Goal: Use online tool/utility: Utilize a website feature to perform a specific function

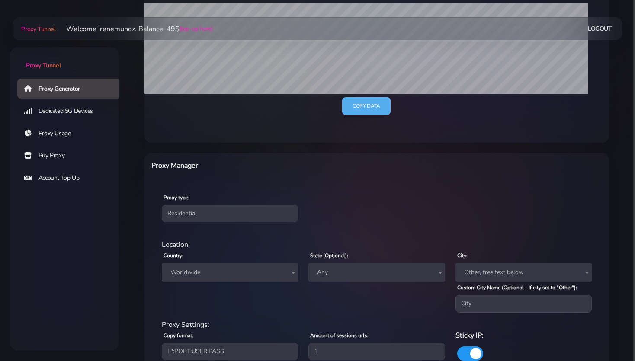
scroll to position [281, 0]
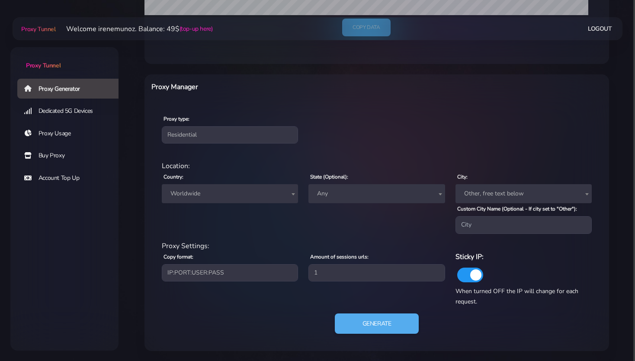
click at [228, 195] on span "Worldwide" at bounding box center [230, 194] width 126 height 12
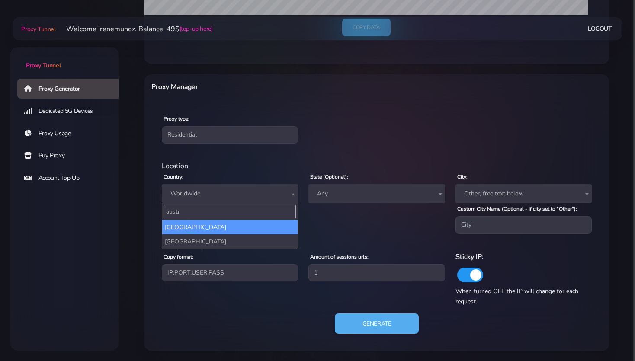
type input "austr"
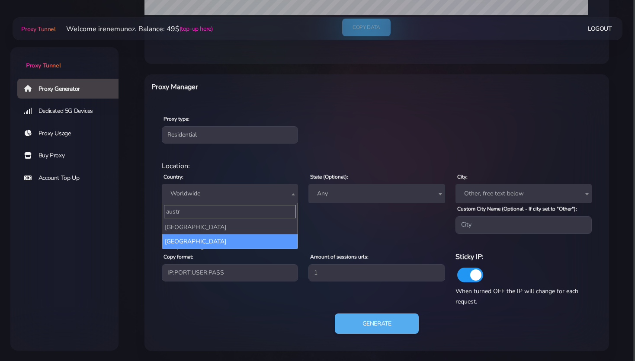
select select "AU"
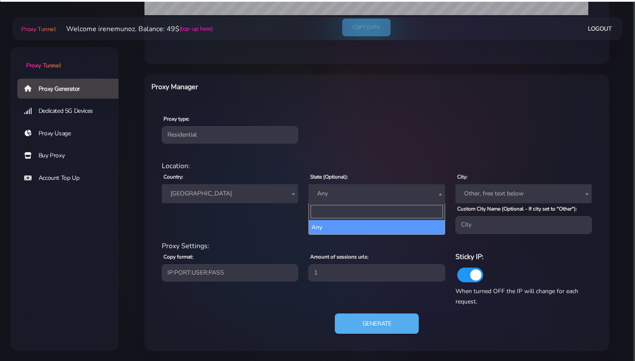
click at [336, 195] on span "Any" at bounding box center [377, 194] width 126 height 12
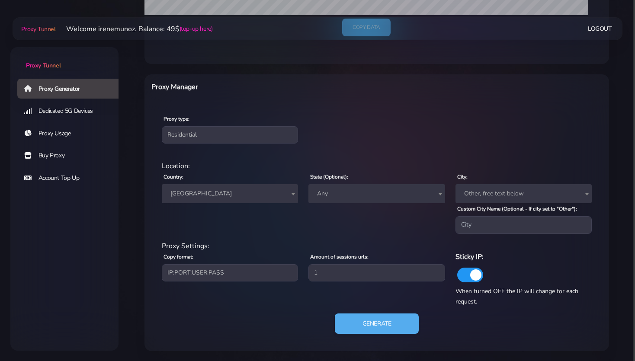
click at [340, 195] on span "Any" at bounding box center [377, 194] width 126 height 12
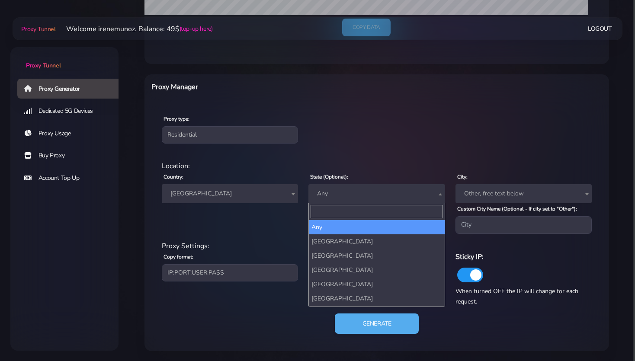
click at [330, 209] on input "Search" at bounding box center [376, 211] width 132 height 13
click at [285, 221] on div "Country: Worldwide [GEOGRAPHIC_DATA] [GEOGRAPHIC_DATA] [GEOGRAPHIC_DATA] [GEOGR…" at bounding box center [230, 202] width 147 height 62
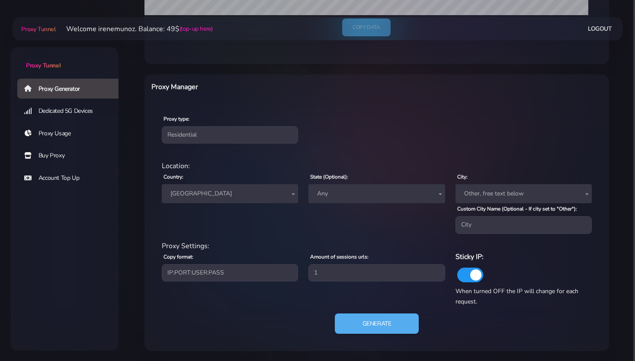
click at [476, 191] on span "Other, free text below" at bounding box center [524, 194] width 126 height 12
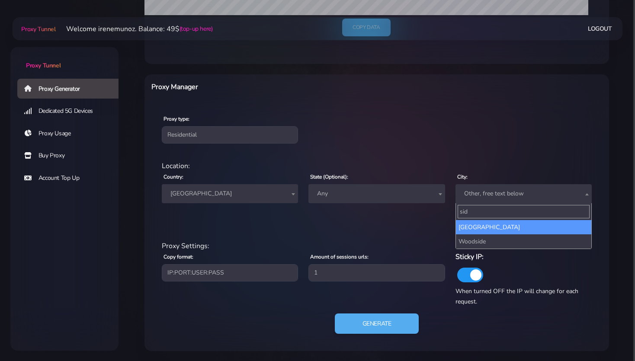
type input "sid"
drag, startPoint x: 474, startPoint y: 208, endPoint x: 455, endPoint y: 207, distance: 19.5
click at [458, 207] on input "sid" at bounding box center [524, 211] width 132 height 13
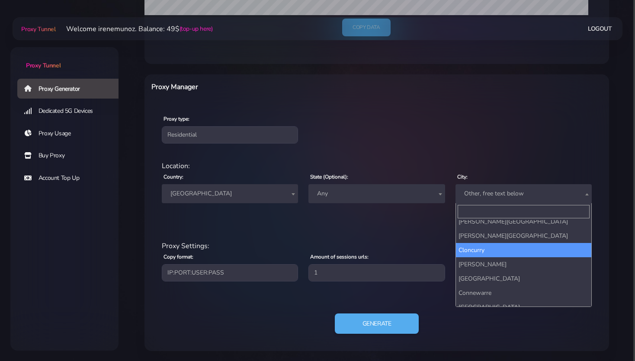
scroll to position [847, 0]
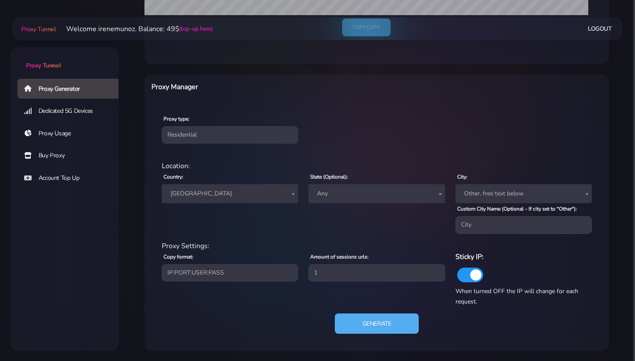
click at [421, 234] on div "Location: Country: Worldwide [GEOGRAPHIC_DATA] [GEOGRAPHIC_DATA] [GEOGRAPHIC_DA…" at bounding box center [377, 201] width 440 height 80
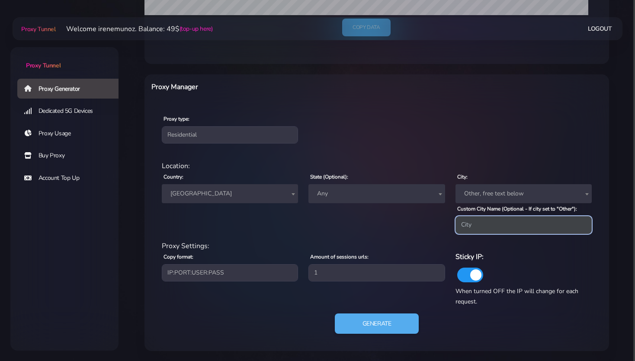
click at [478, 226] on input "Custom City Name (Optional - If city set to "Other"):" at bounding box center [523, 224] width 136 height 17
drag, startPoint x: 470, startPoint y: 226, endPoint x: 442, endPoint y: 224, distance: 29.1
click at [455, 224] on input "s" at bounding box center [523, 224] width 136 height 17
paste input "[GEOGRAPHIC_DATA]"
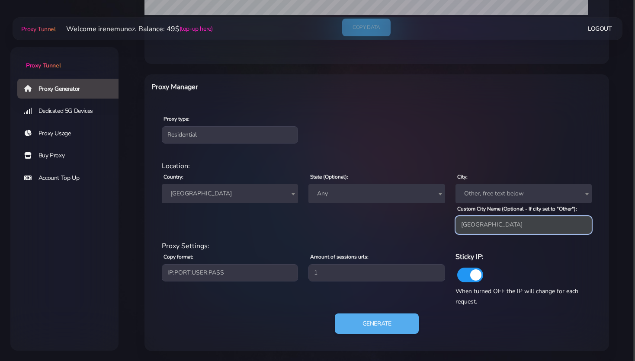
type input "[GEOGRAPHIC_DATA]"
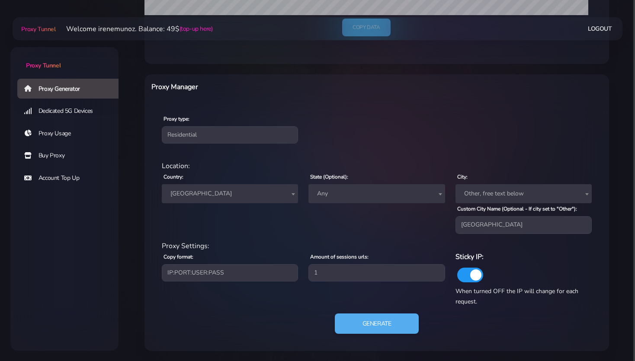
click at [414, 230] on div "State (Optional): Any [GEOGRAPHIC_DATA] [GEOGRAPHIC_DATA] [GEOGRAPHIC_DATA] [GE…" at bounding box center [376, 202] width 147 height 62
click at [363, 321] on button "Generate" at bounding box center [377, 323] width 86 height 21
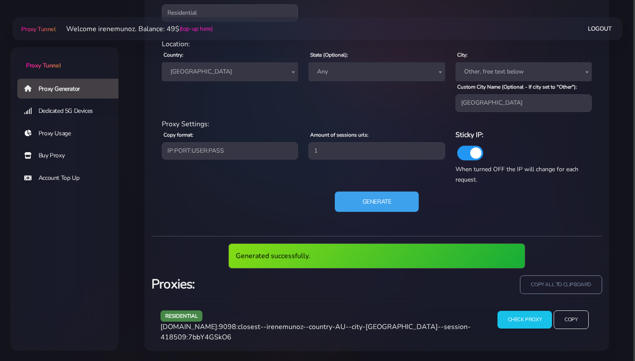
scroll to position [371, 0]
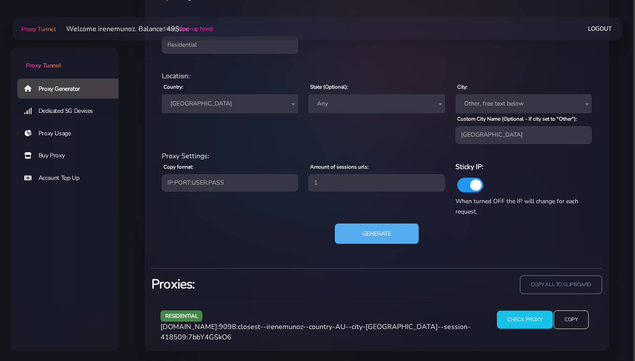
drag, startPoint x: 528, startPoint y: 318, endPoint x: 511, endPoint y: 314, distance: 17.6
click at [528, 318] on input "Check Proxy" at bounding box center [524, 320] width 56 height 18
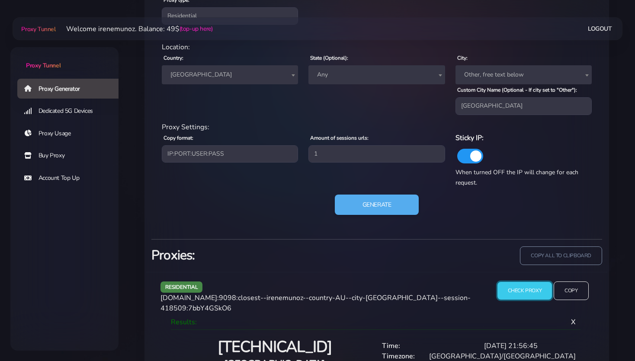
scroll to position [460, 0]
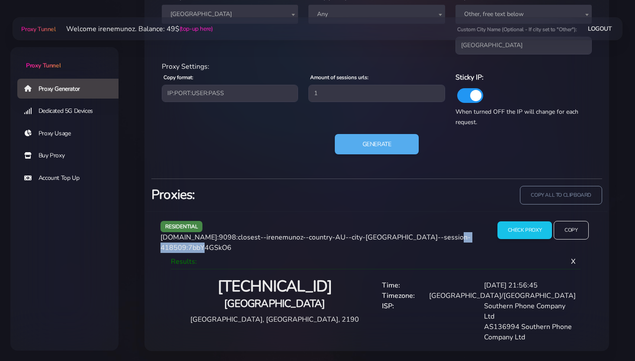
drag, startPoint x: 243, startPoint y: 246, endPoint x: 170, endPoint y: 248, distance: 72.7
click at [204, 245] on div "residential [DOMAIN_NAME]:9098:closest--irenemunoz--country-AU--city-[GEOGRAPHI…" at bounding box center [321, 237] width 332 height 32
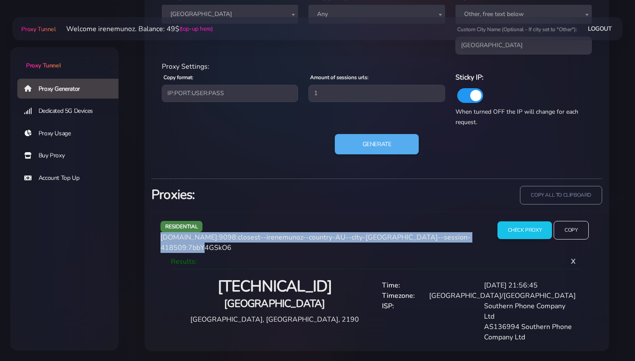
drag, startPoint x: 160, startPoint y: 238, endPoint x: 281, endPoint y: 245, distance: 120.4
click at [281, 245] on div "residential [DOMAIN_NAME]:9098:closest--irenemunoz--country-AU--city-[GEOGRAPHI…" at bounding box center [321, 237] width 332 height 32
copy span "[DOMAIN_NAME]:9098:closest--irenemunoz--country-AU--city-[GEOGRAPHIC_DATA]--ses…"
click at [285, 240] on span "[DOMAIN_NAME]:9098:closest--irenemunoz--country-AU--city-[GEOGRAPHIC_DATA]--ses…" at bounding box center [315, 243] width 310 height 20
drag, startPoint x: 211, startPoint y: 247, endPoint x: 160, endPoint y: 238, distance: 51.0
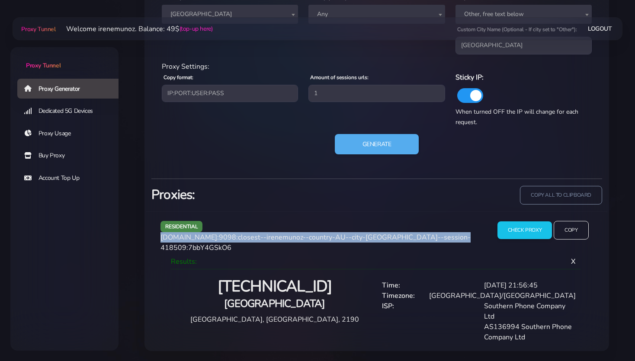
click at [160, 238] on span "[DOMAIN_NAME]:9098:closest--irenemunoz--country-AU--city-[GEOGRAPHIC_DATA]--ses…" at bounding box center [315, 243] width 310 height 20
click at [188, 240] on span "[DOMAIN_NAME]:9098:closest--irenemunoz--country-AU--city-[GEOGRAPHIC_DATA]--ses…" at bounding box center [315, 243] width 310 height 20
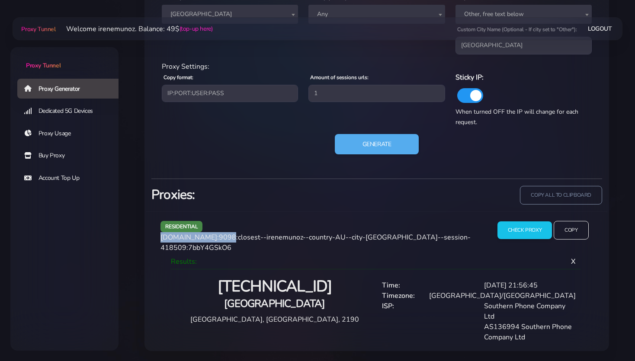
drag, startPoint x: 218, startPoint y: 237, endPoint x: 160, endPoint y: 237, distance: 58.0
click at [160, 237] on div "residential [DOMAIN_NAME]:9098:closest--irenemunoz--country-AU--city-[GEOGRAPHI…" at bounding box center [321, 237] width 332 height 32
copy span "[DOMAIN_NAME]"
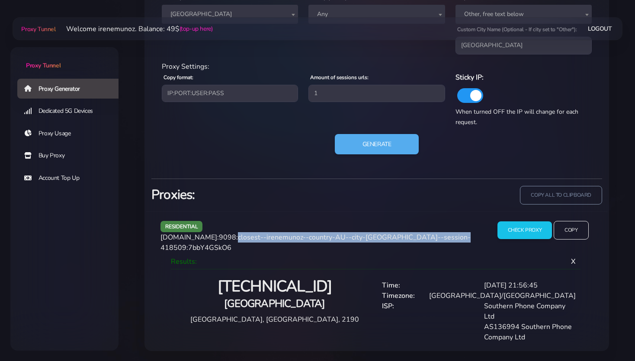
drag, startPoint x: 221, startPoint y: 237, endPoint x: 210, endPoint y: 250, distance: 16.3
click at [210, 250] on span "[DOMAIN_NAME]:9098:closest--irenemunoz--country-AU--city-[GEOGRAPHIC_DATA]--ses…" at bounding box center [315, 243] width 310 height 20
copy span "9098:closest--irenemunoz--country-AU--city-[GEOGRAPHIC_DATA]--session-418509"
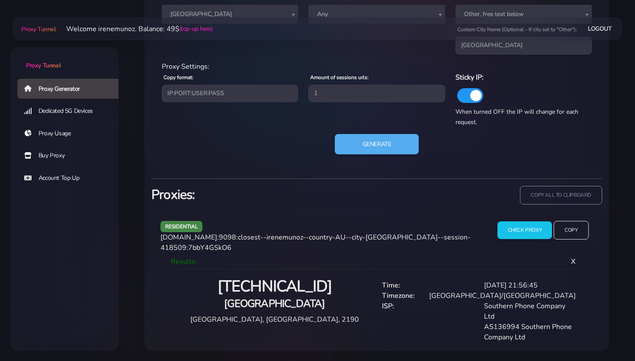
click at [215, 248] on span "[DOMAIN_NAME]:9098:closest--irenemunoz--country-AU--city-[GEOGRAPHIC_DATA]--ses…" at bounding box center [315, 243] width 310 height 20
drag, startPoint x: 217, startPoint y: 247, endPoint x: 261, endPoint y: 247, distance: 44.1
click at [261, 247] on div "residential [DOMAIN_NAME]:9098:closest--irenemunoz--country-AU--city-[GEOGRAPHI…" at bounding box center [321, 237] width 332 height 32
copy span "7bbY4GSkO6"
click at [102, 237] on div "Proxy Generator Dedicated 5G Devices Proxy Usage Buy Proxy Account Top Up" at bounding box center [64, 180] width 108 height 205
